Goal: Task Accomplishment & Management: Manage account settings

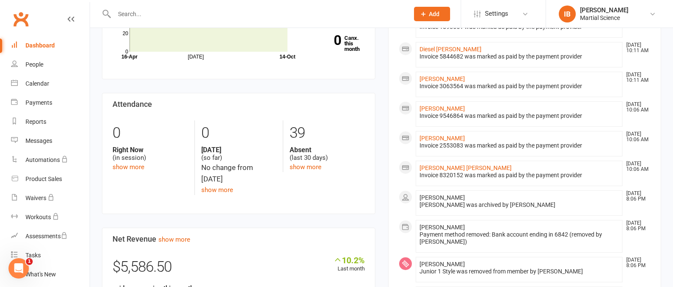
scroll to position [259, 0]
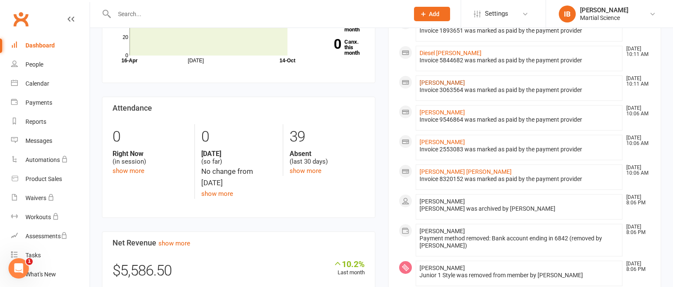
click at [427, 83] on link "[PERSON_NAME]" at bounding box center [441, 82] width 45 height 7
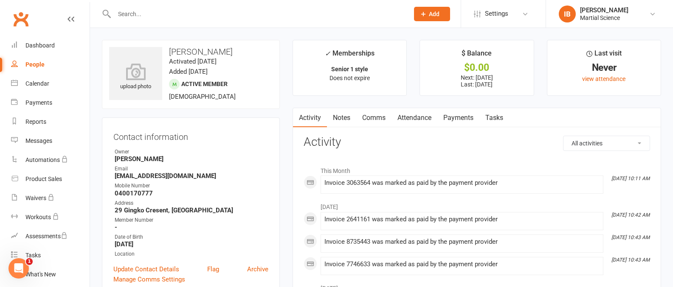
click at [465, 117] on link "Payments" at bounding box center [458, 118] width 42 height 20
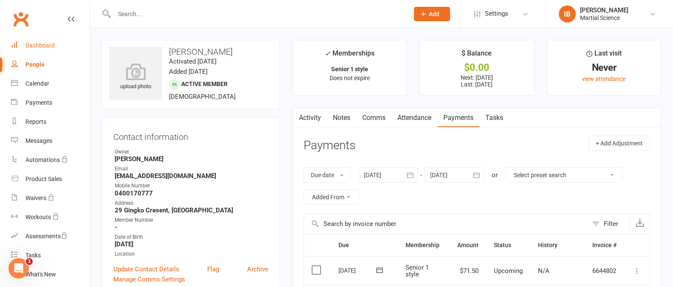
click at [48, 44] on div "Dashboard" at bounding box center [39, 45] width 29 height 7
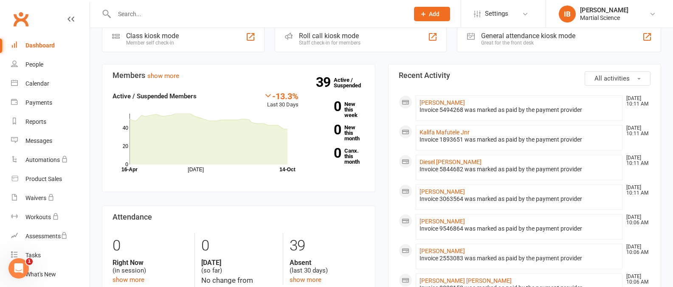
scroll to position [180, 0]
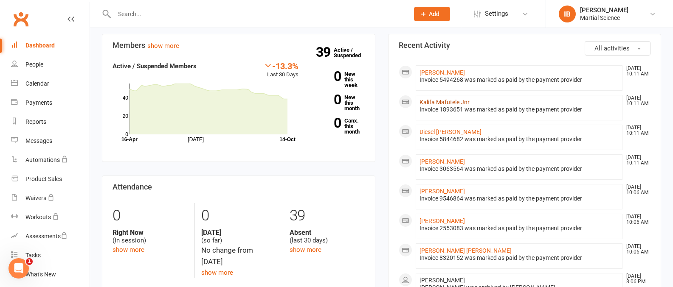
click at [452, 102] on link "Kalifa Mafutele Jnr" at bounding box center [444, 102] width 50 height 7
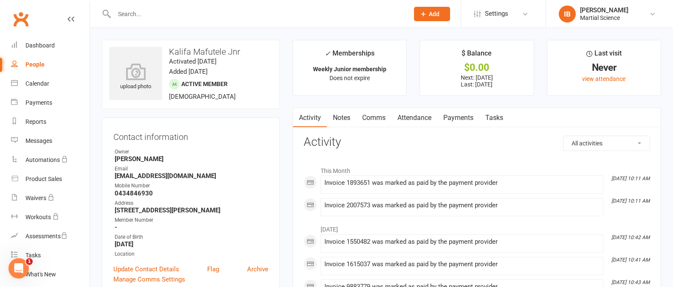
click at [462, 118] on link "Payments" at bounding box center [458, 118] width 42 height 20
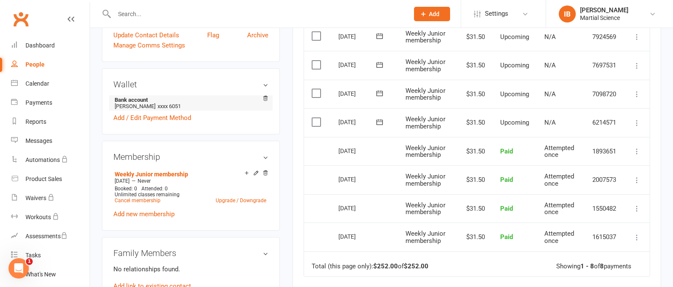
scroll to position [242, 0]
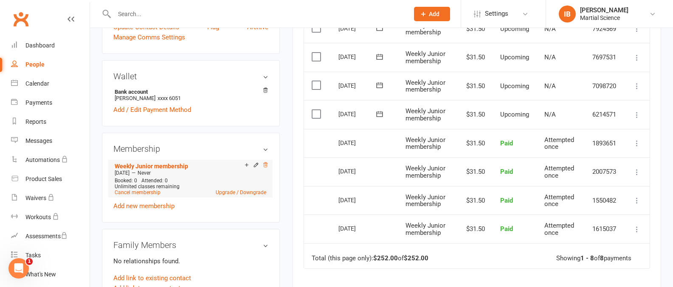
click at [265, 165] on icon at bounding box center [265, 165] width 6 height 6
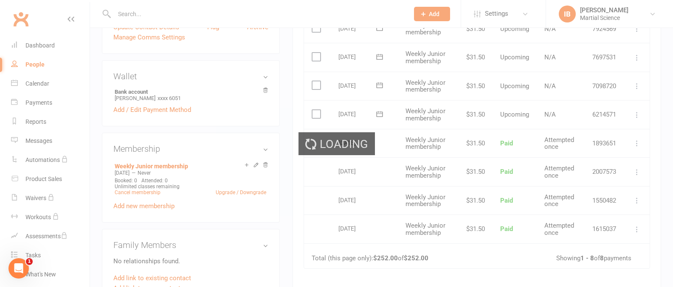
scroll to position [241, 0]
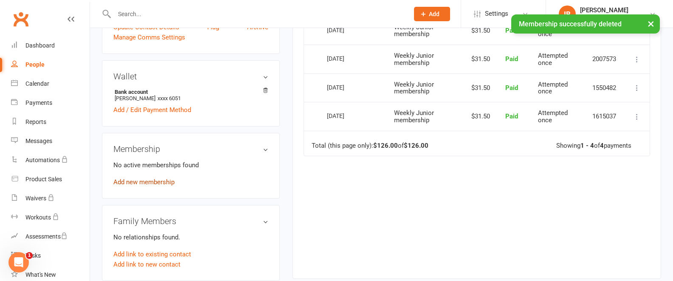
click at [155, 182] on link "Add new membership" at bounding box center [143, 182] width 61 height 8
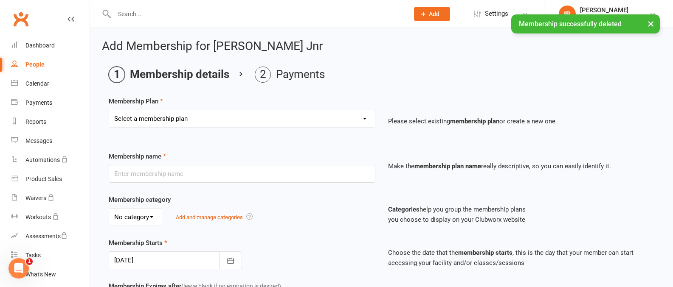
click at [364, 118] on select "Select a membership plan Create new Membership Plan Junior 1 style Pee Wee 1 St…" at bounding box center [242, 118] width 266 height 17
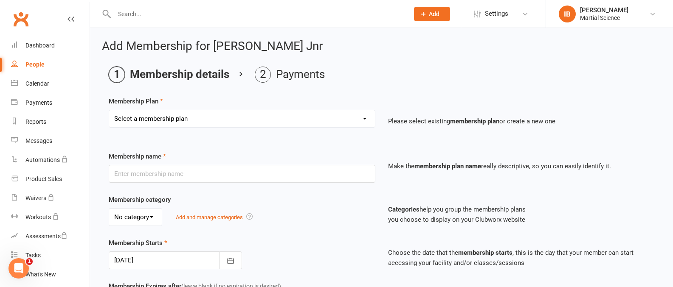
select select "7"
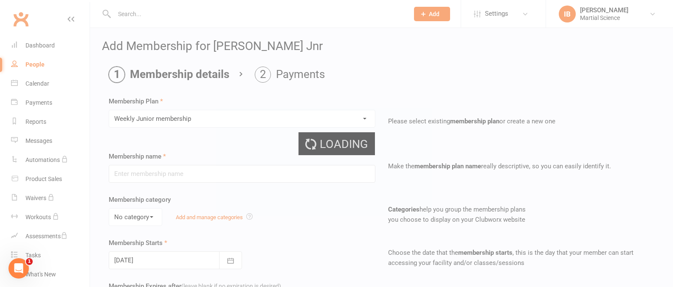
type input "Weekly Junior membership"
type input "0"
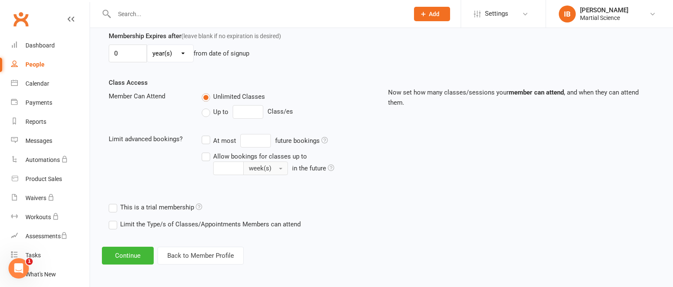
scroll to position [252, 0]
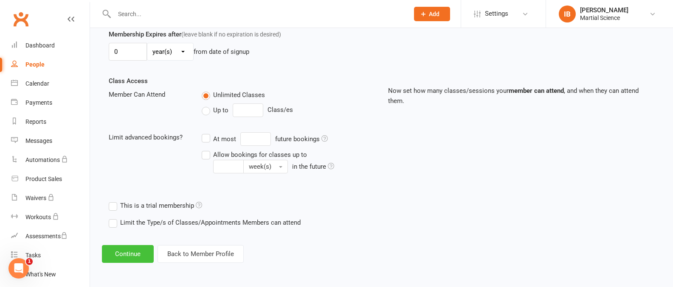
click at [138, 251] on button "Continue" at bounding box center [128, 254] width 52 height 18
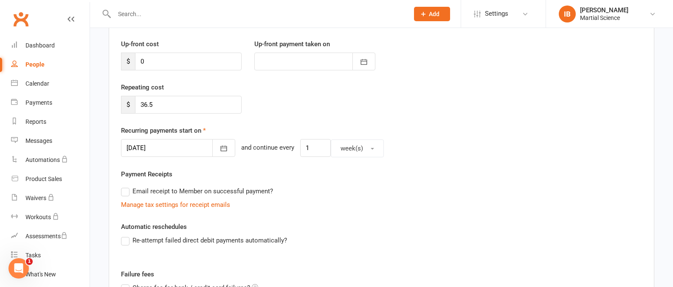
scroll to position [130, 0]
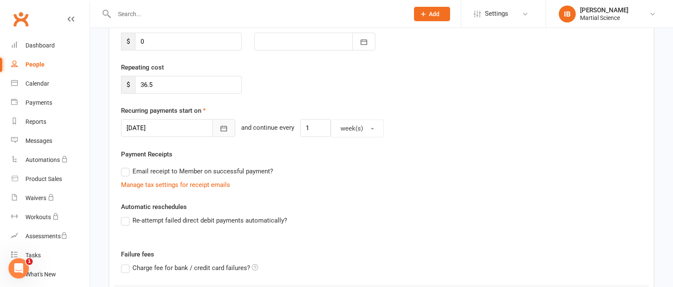
click at [221, 128] on icon "button" at bounding box center [224, 129] width 6 height 6
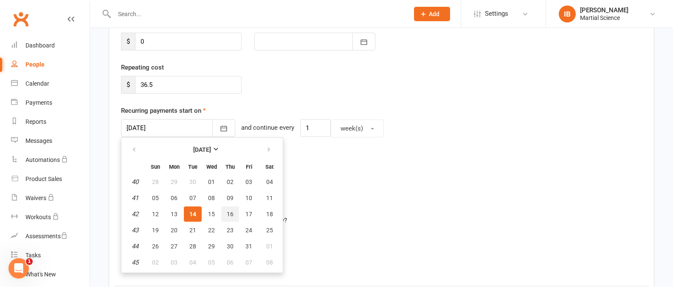
click at [232, 215] on span "16" at bounding box center [230, 214] width 7 height 7
type input "[DATE]"
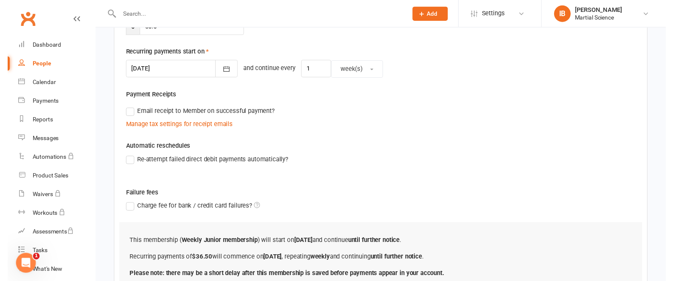
scroll to position [262, 0]
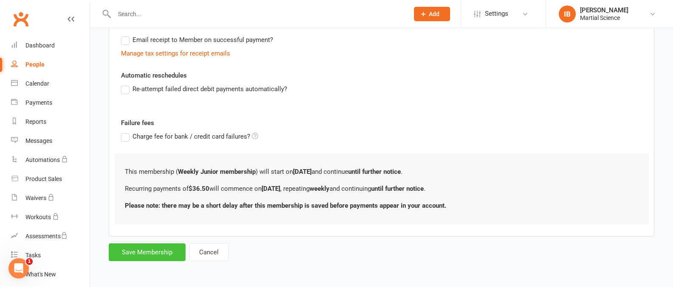
click at [152, 252] on button "Save Membership" at bounding box center [147, 253] width 77 height 18
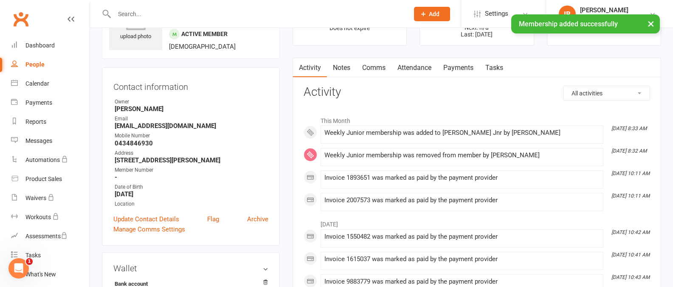
scroll to position [18, 0]
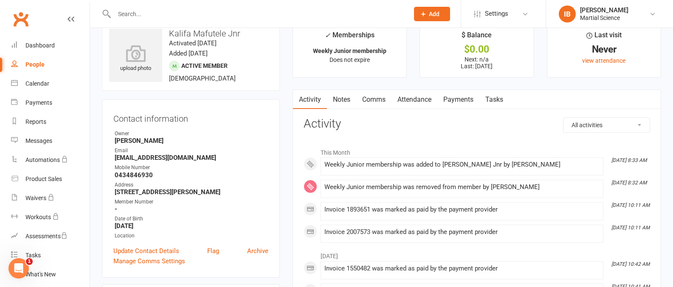
click at [461, 98] on link "Payments" at bounding box center [458, 100] width 42 height 20
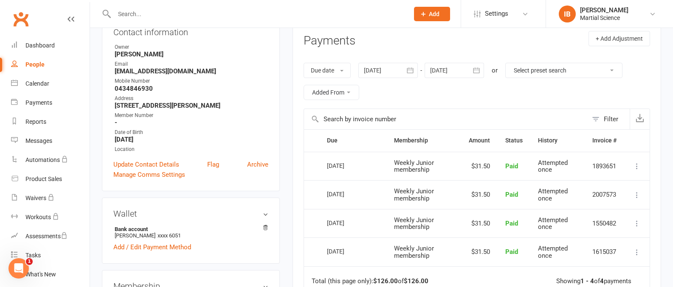
scroll to position [74, 0]
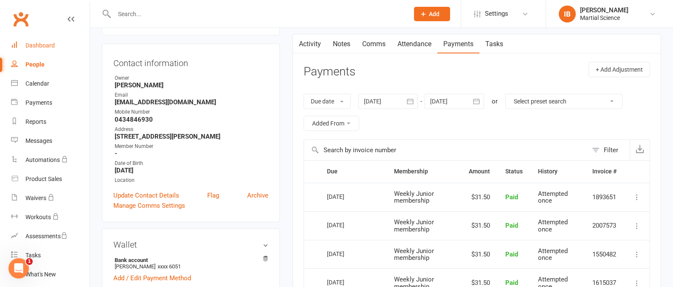
click at [47, 46] on div "Dashboard" at bounding box center [39, 45] width 29 height 7
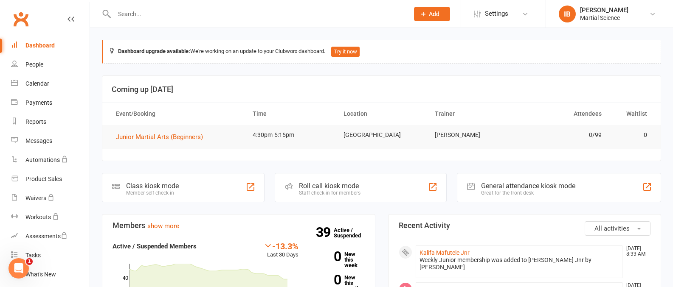
click at [180, 13] on input "text" at bounding box center [257, 14] width 291 height 12
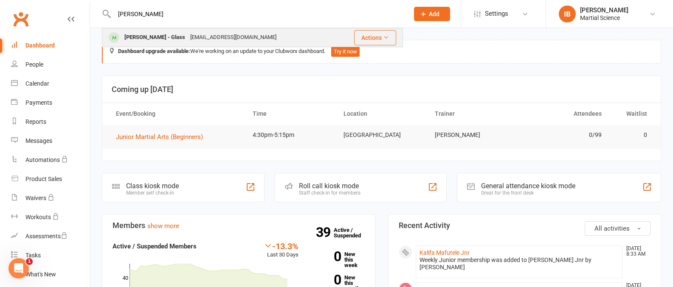
type input "[PERSON_NAME]"
click at [180, 33] on div "[PERSON_NAME] - Glass" at bounding box center [155, 37] width 66 height 12
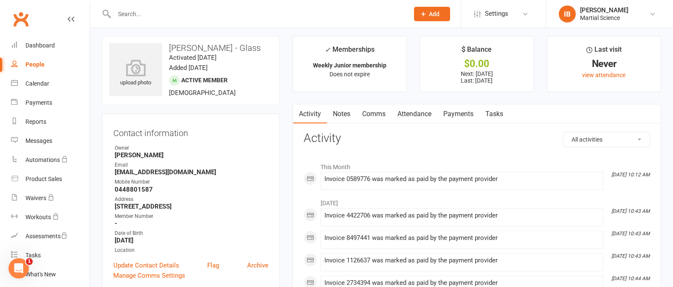
scroll to position [10, 0]
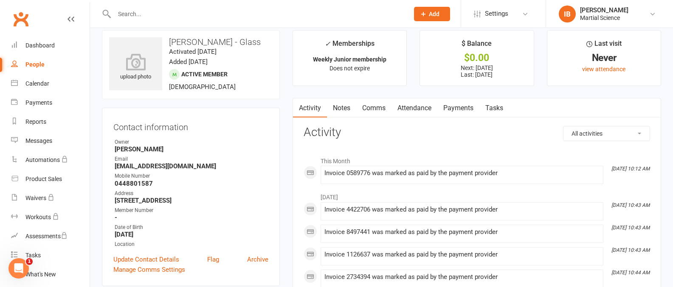
click at [459, 108] on link "Payments" at bounding box center [458, 108] width 42 height 20
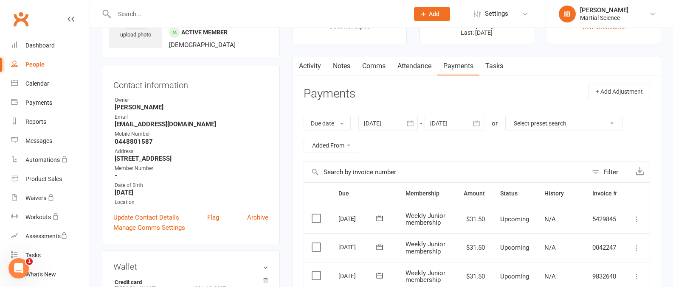
scroll to position [56, 0]
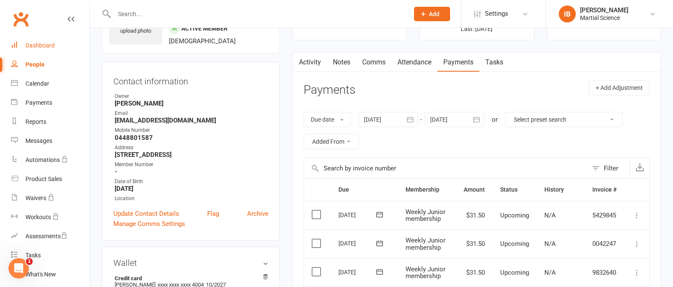
click at [33, 45] on div "Dashboard" at bounding box center [39, 45] width 29 height 7
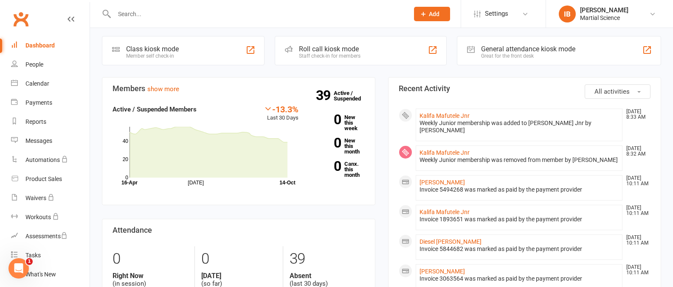
scroll to position [12, 0]
